Goal: Information Seeking & Learning: Check status

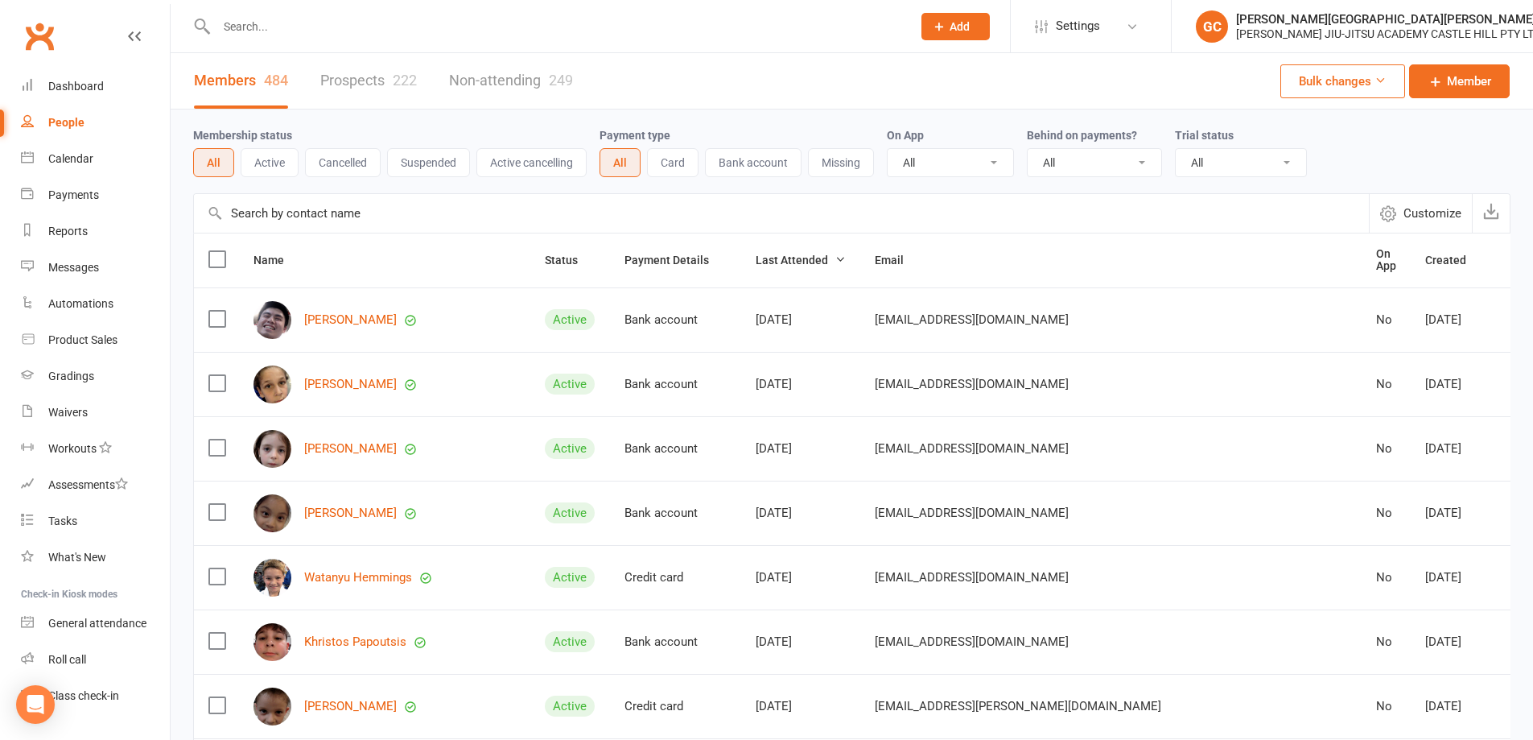
select select "100"
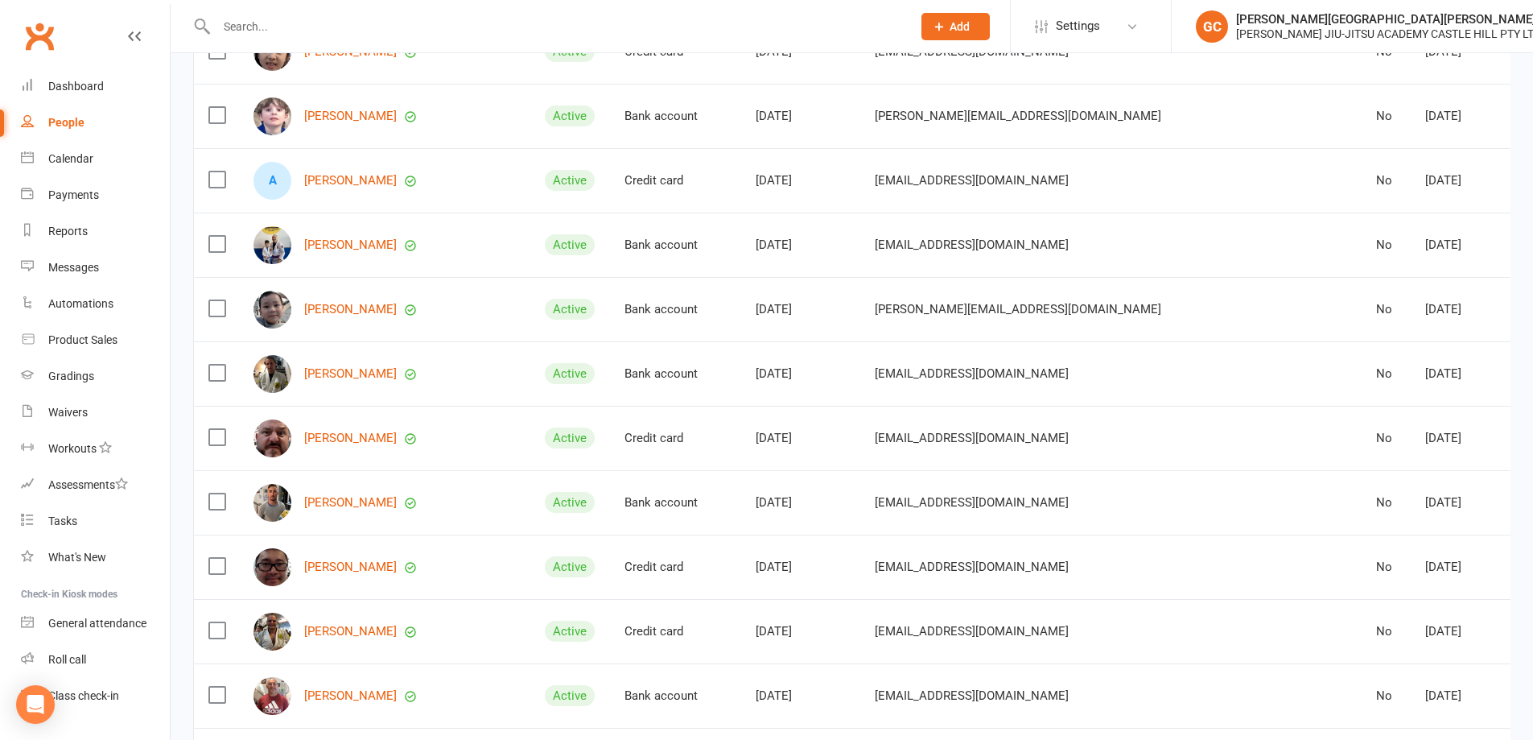
click at [292, 30] on input "text" at bounding box center [556, 26] width 689 height 23
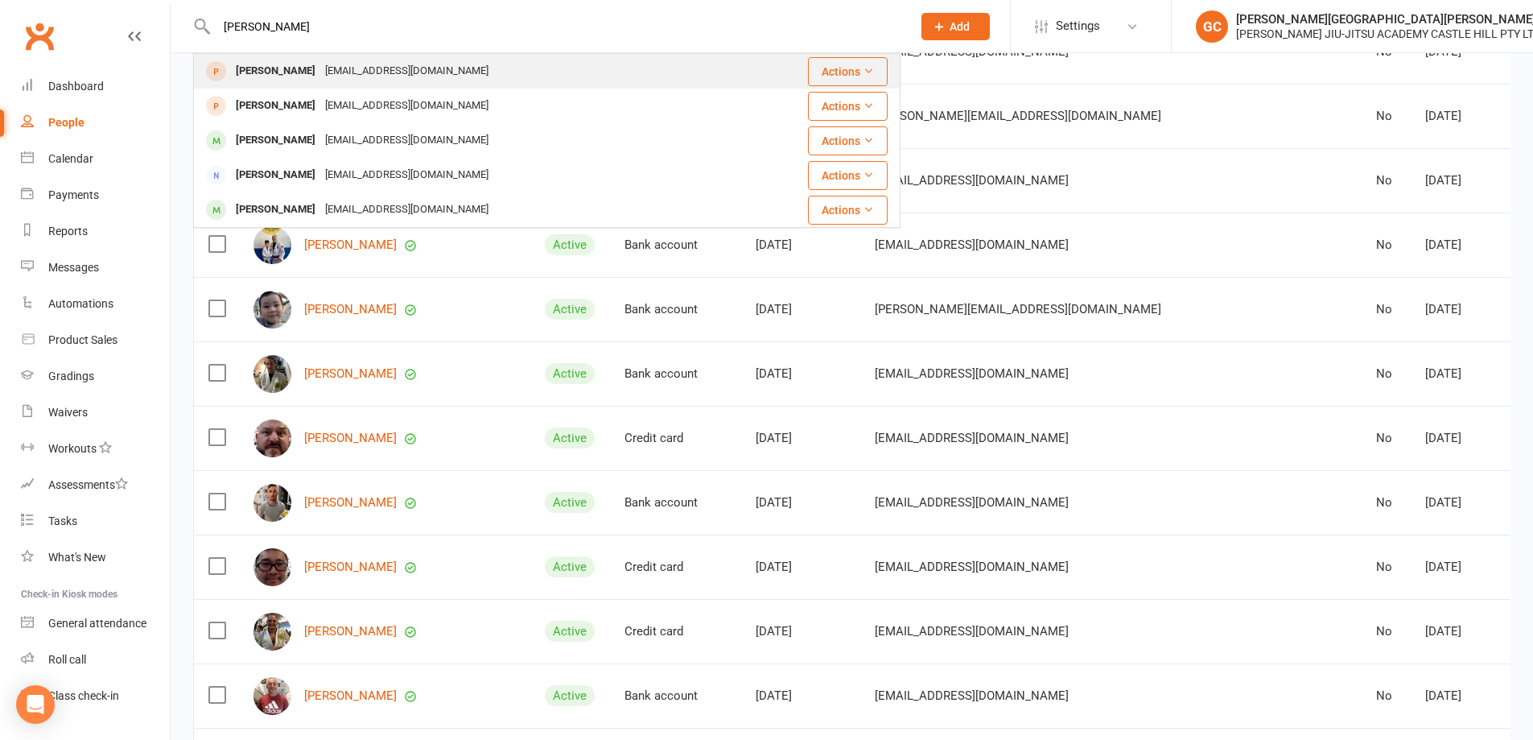
type input "[PERSON_NAME]"
click at [270, 76] on div "[PERSON_NAME]" at bounding box center [275, 71] width 89 height 23
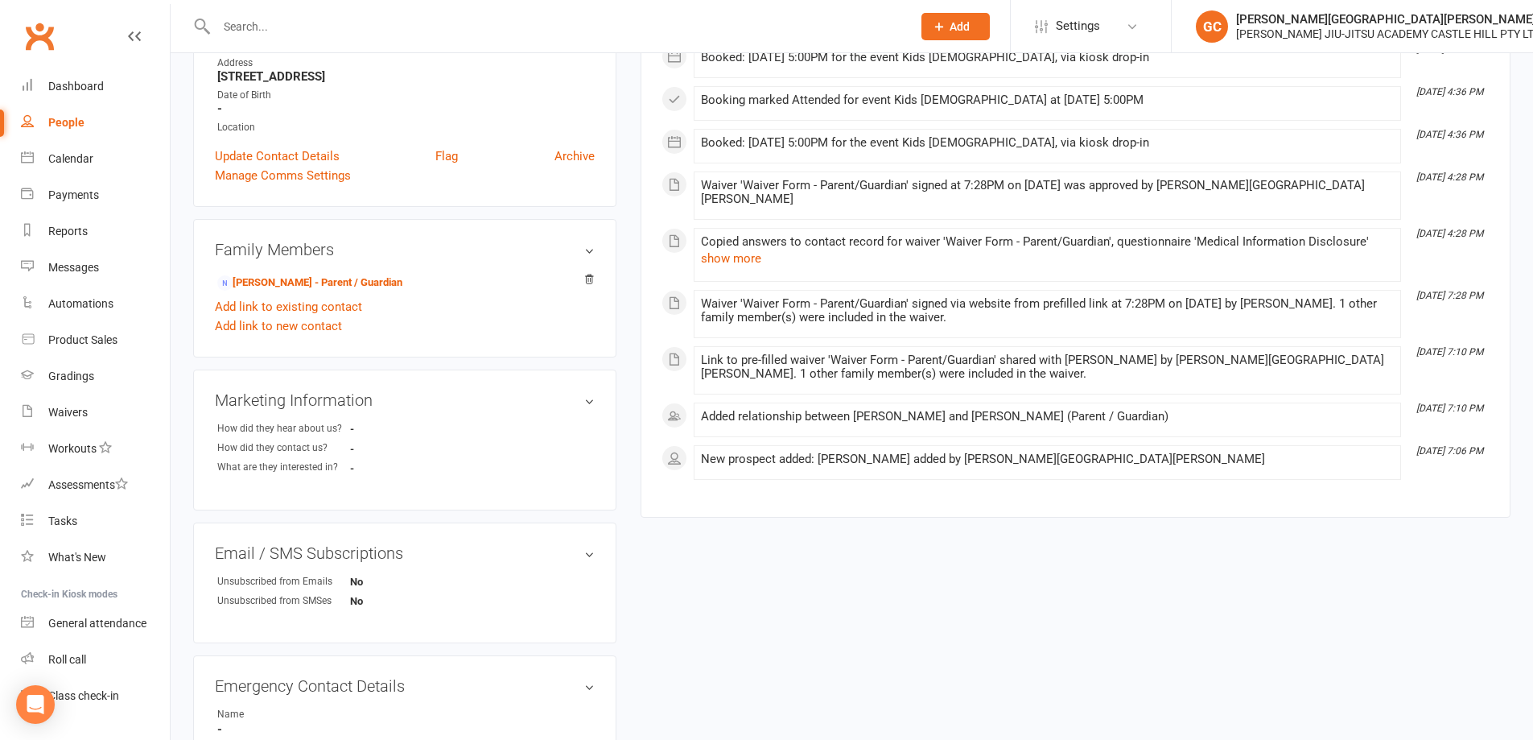
scroll to position [322, 0]
click at [332, 278] on link "[PERSON_NAME] - Parent / Guardian" at bounding box center [309, 280] width 185 height 17
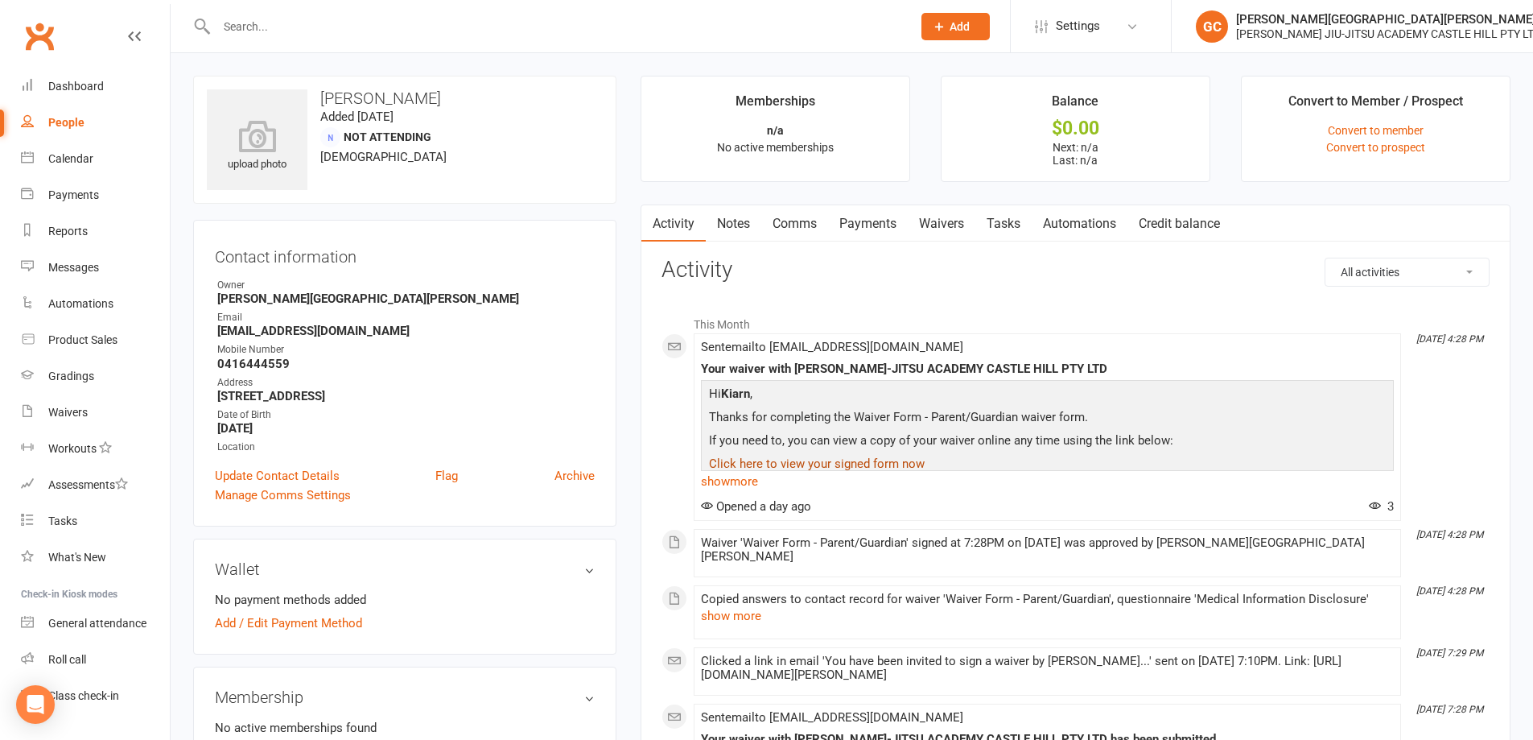
click at [827, 466] on link "Click here to view your signed form now" at bounding box center [817, 463] width 216 height 14
click at [277, 27] on input "text" at bounding box center [556, 26] width 689 height 23
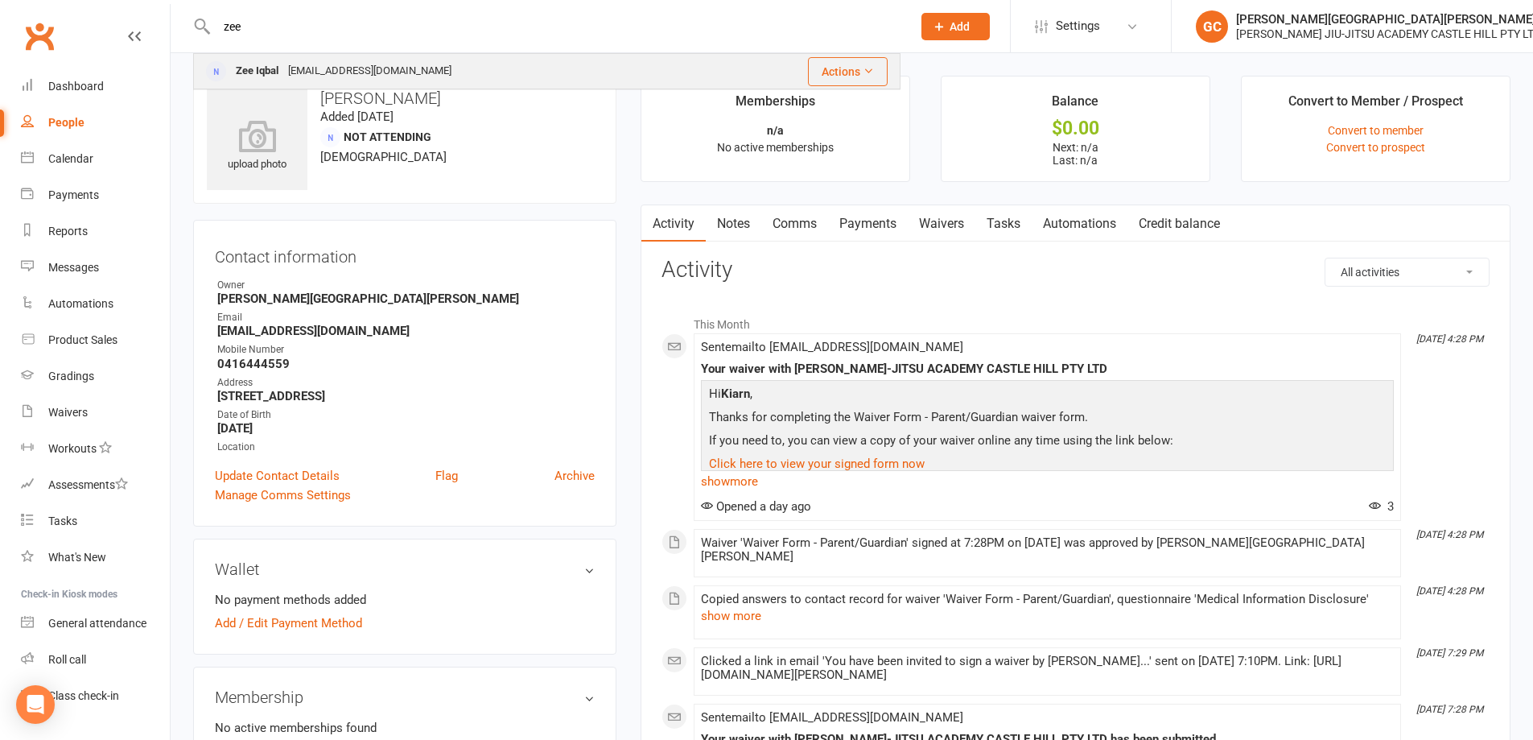
type input "zee"
click at [259, 77] on div "Zee Iqbal" at bounding box center [257, 71] width 52 height 23
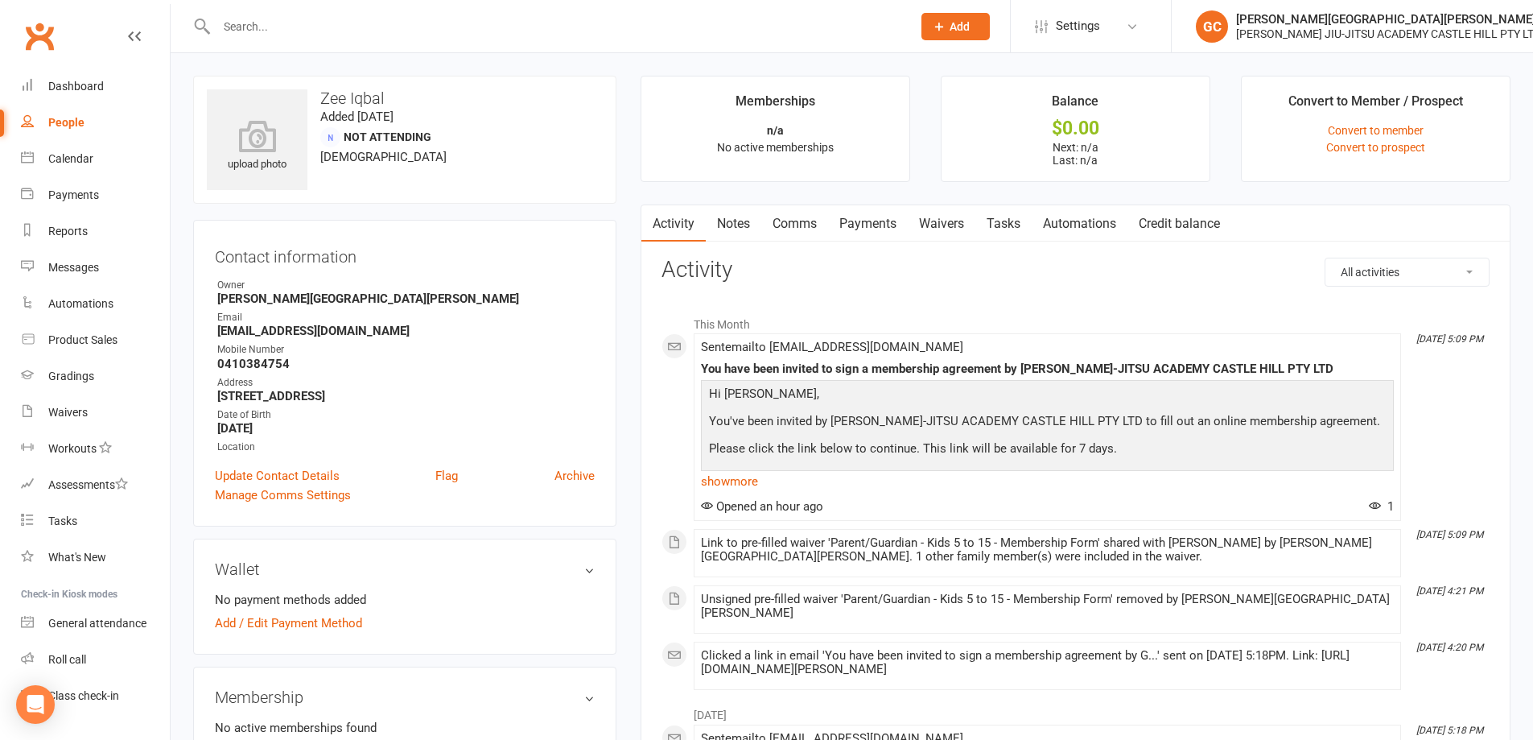
click at [954, 223] on link "Waivers" at bounding box center [942, 223] width 68 height 37
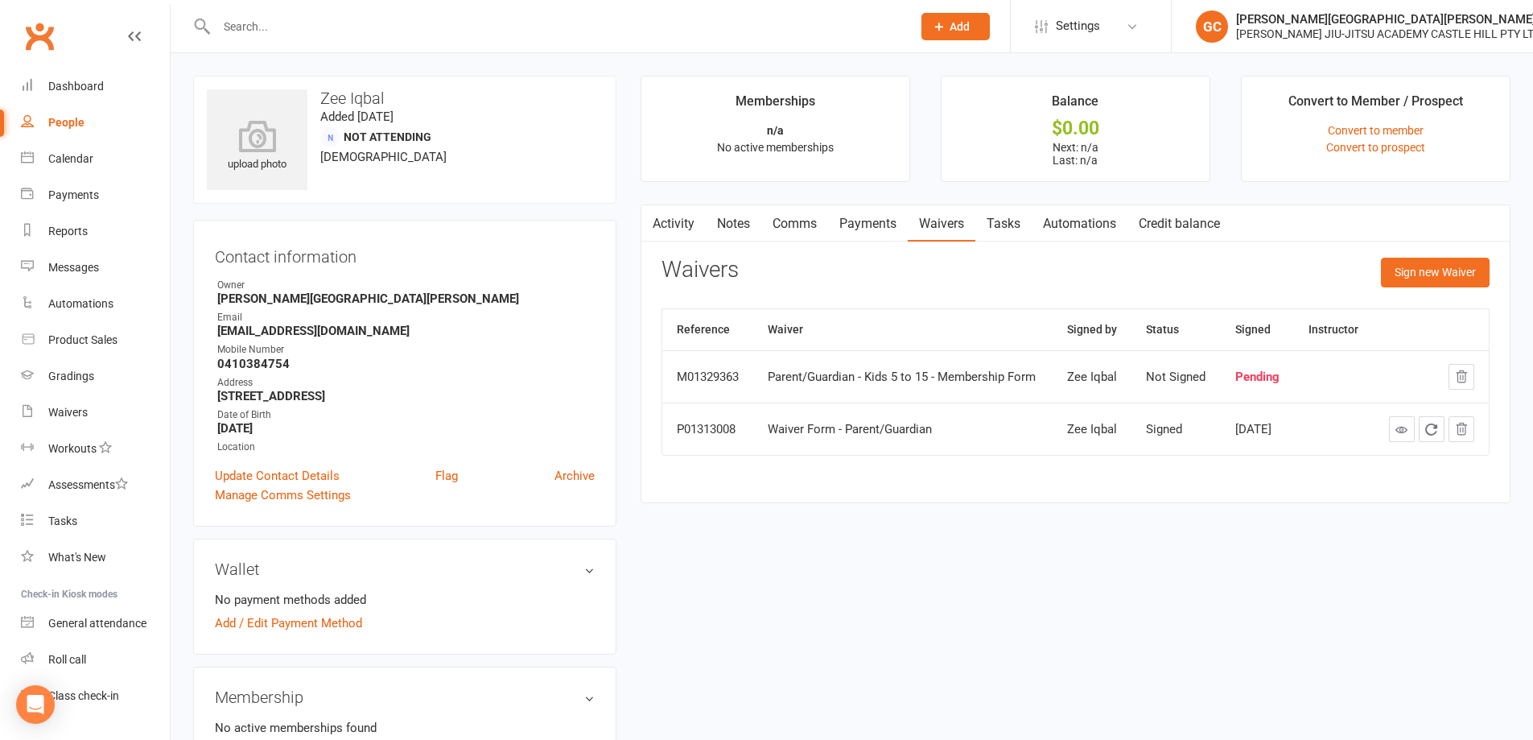
click at [673, 226] on link "Activity" at bounding box center [673, 223] width 64 height 37
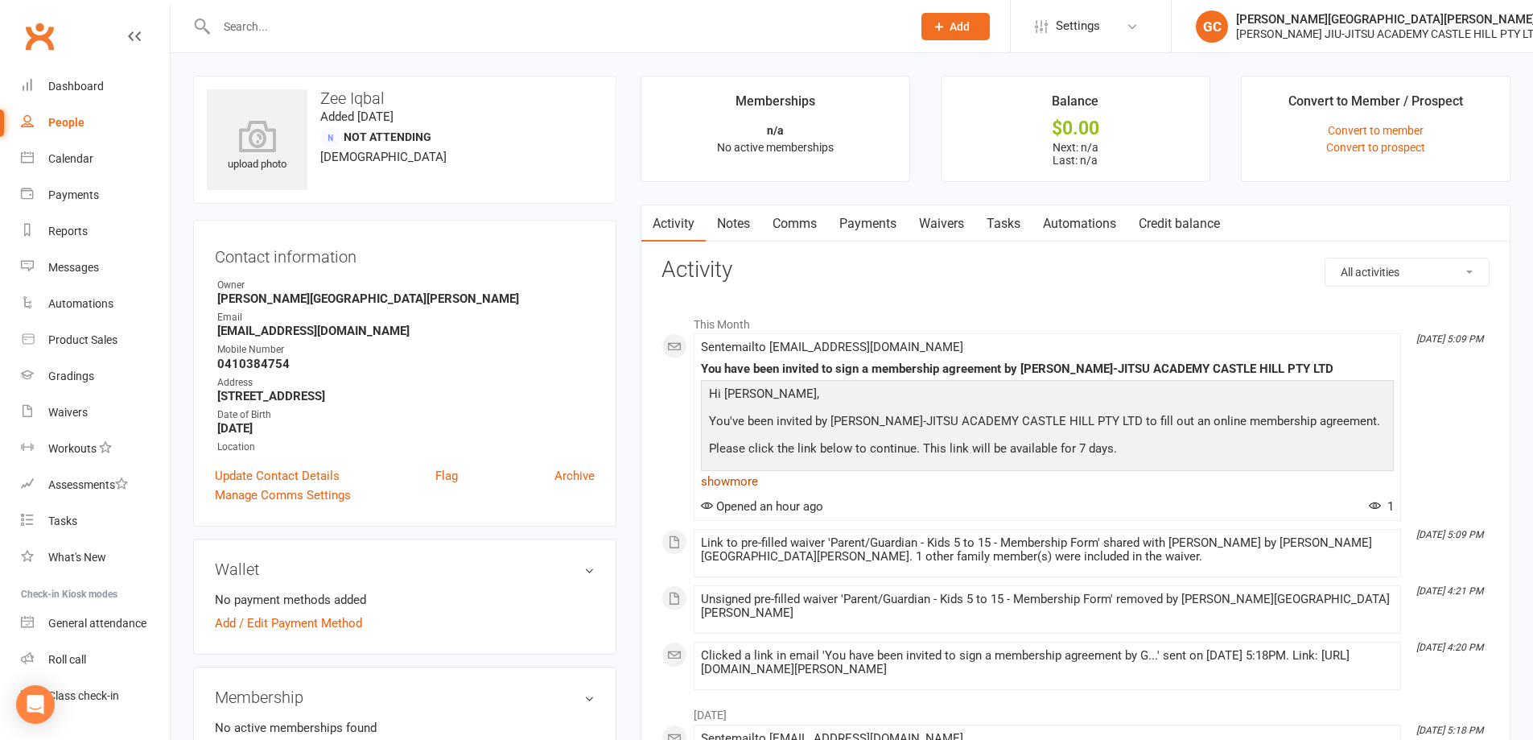
click at [736, 479] on link "show more" at bounding box center [1047, 481] width 693 height 23
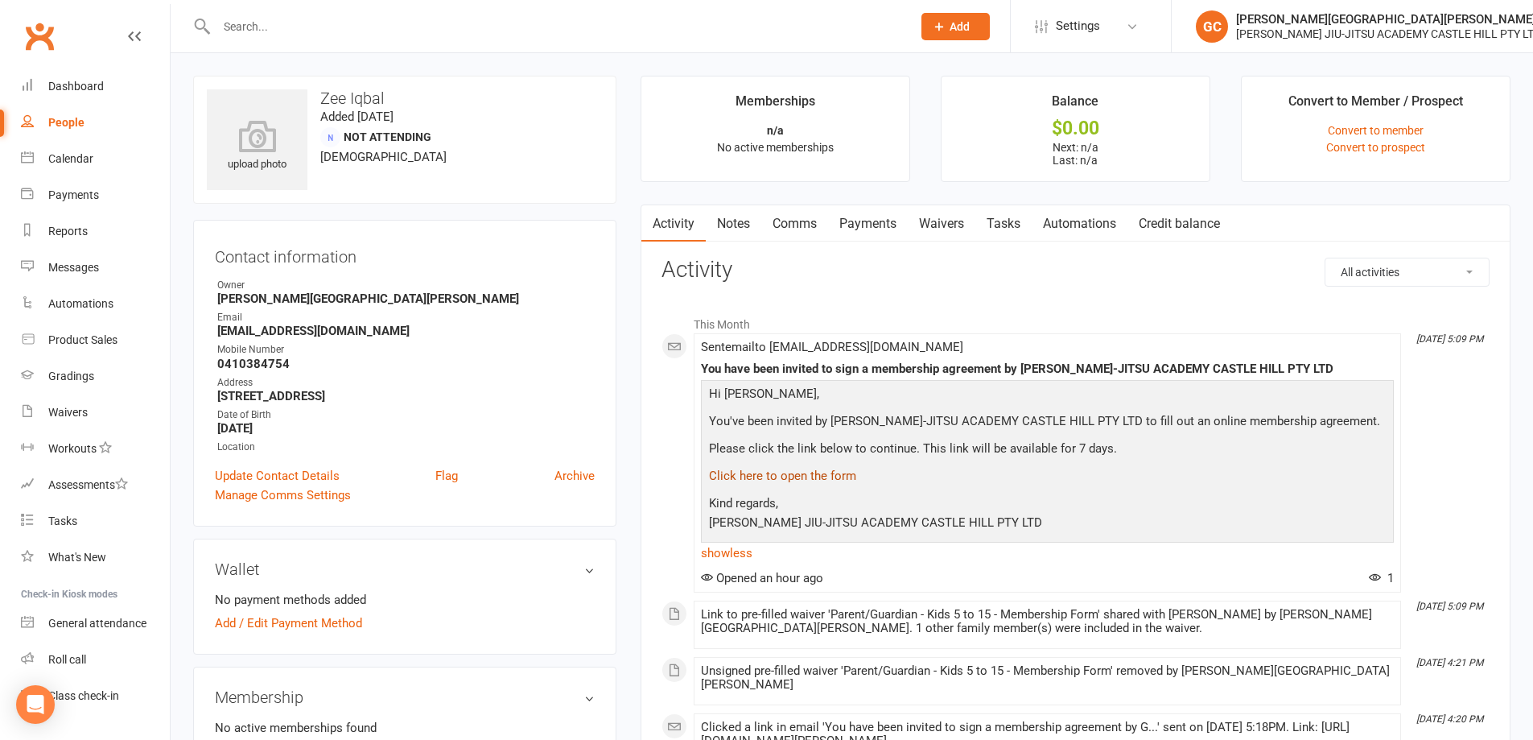
click at [958, 227] on link "Waivers" at bounding box center [942, 223] width 68 height 37
